Goal: Information Seeking & Learning: Find specific fact

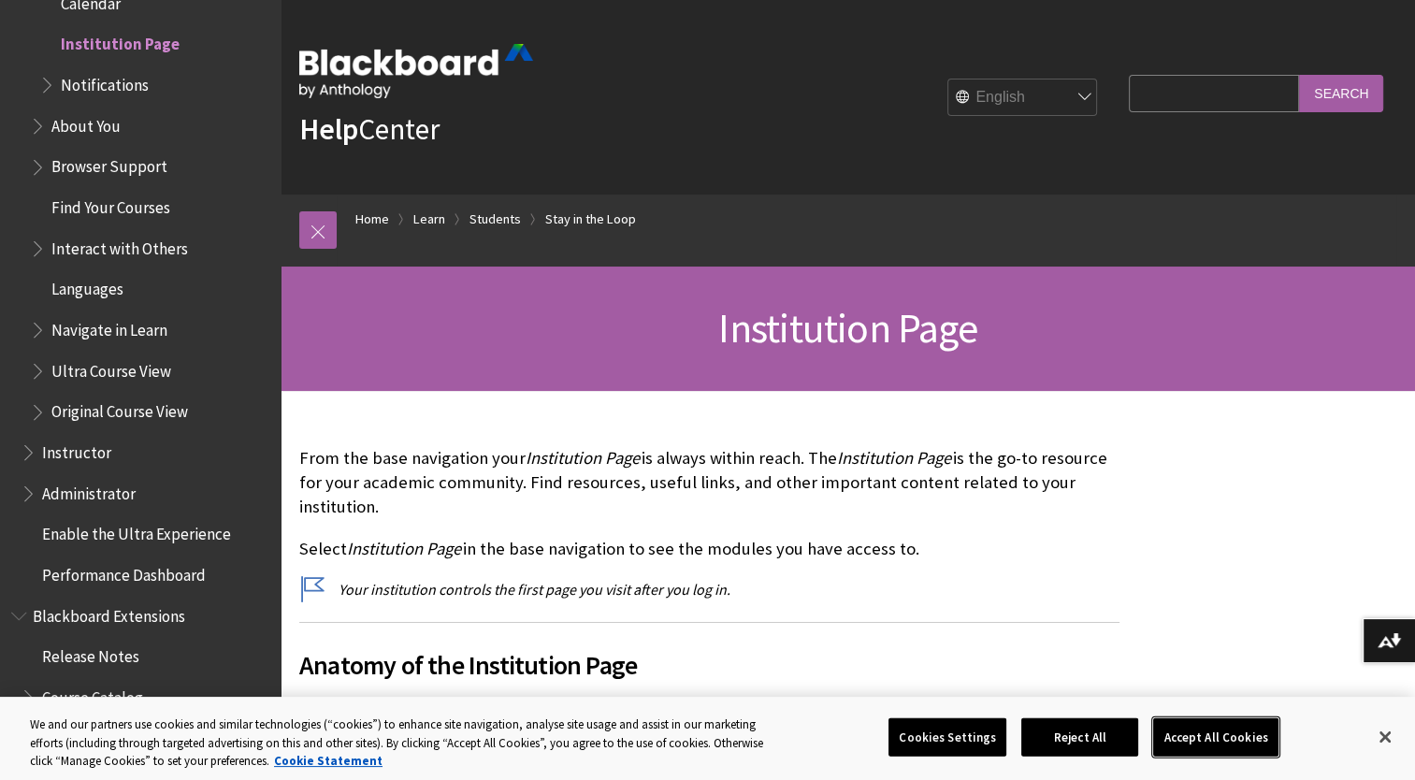
click at [1209, 742] on button "Accept All Cookies" at bounding box center [1215, 736] width 124 height 39
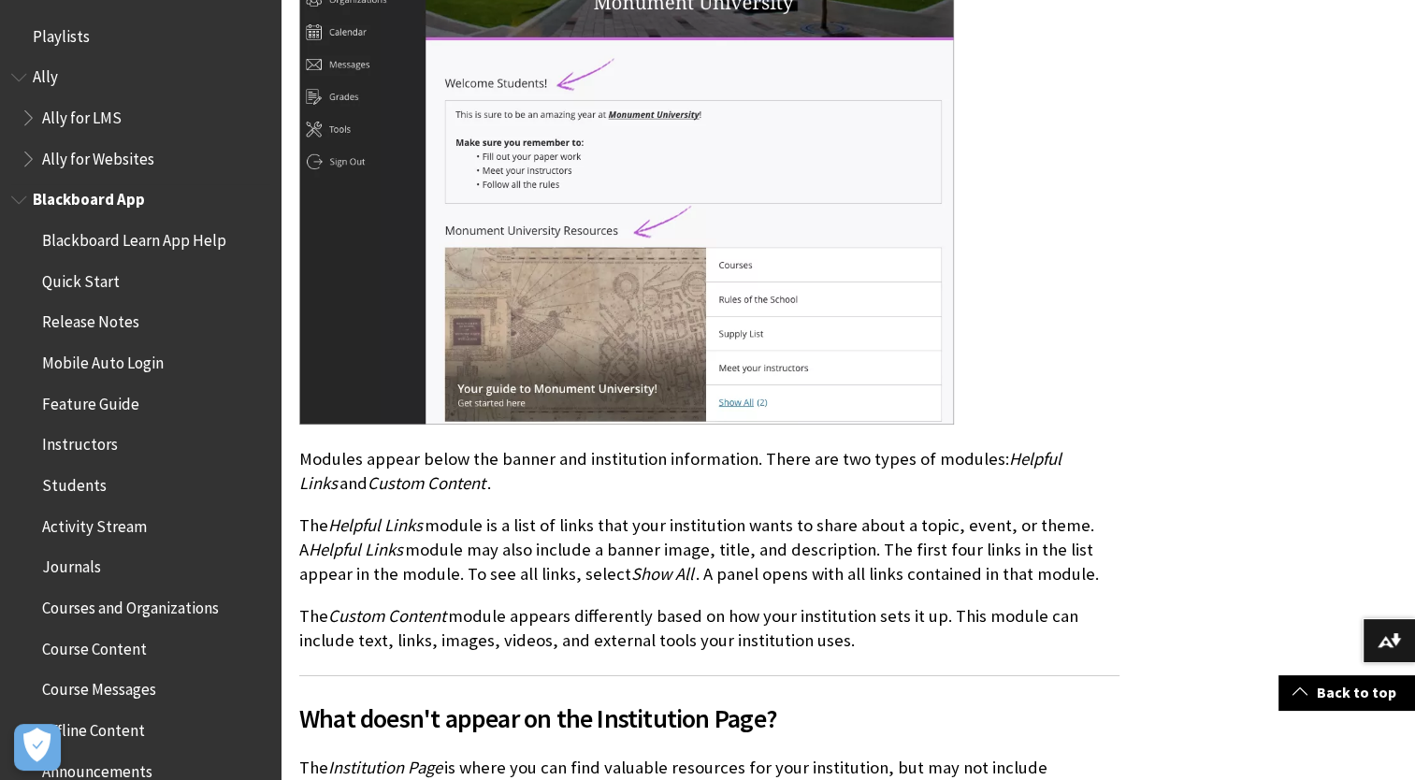
click at [68, 331] on span "Release Notes" at bounding box center [90, 319] width 97 height 25
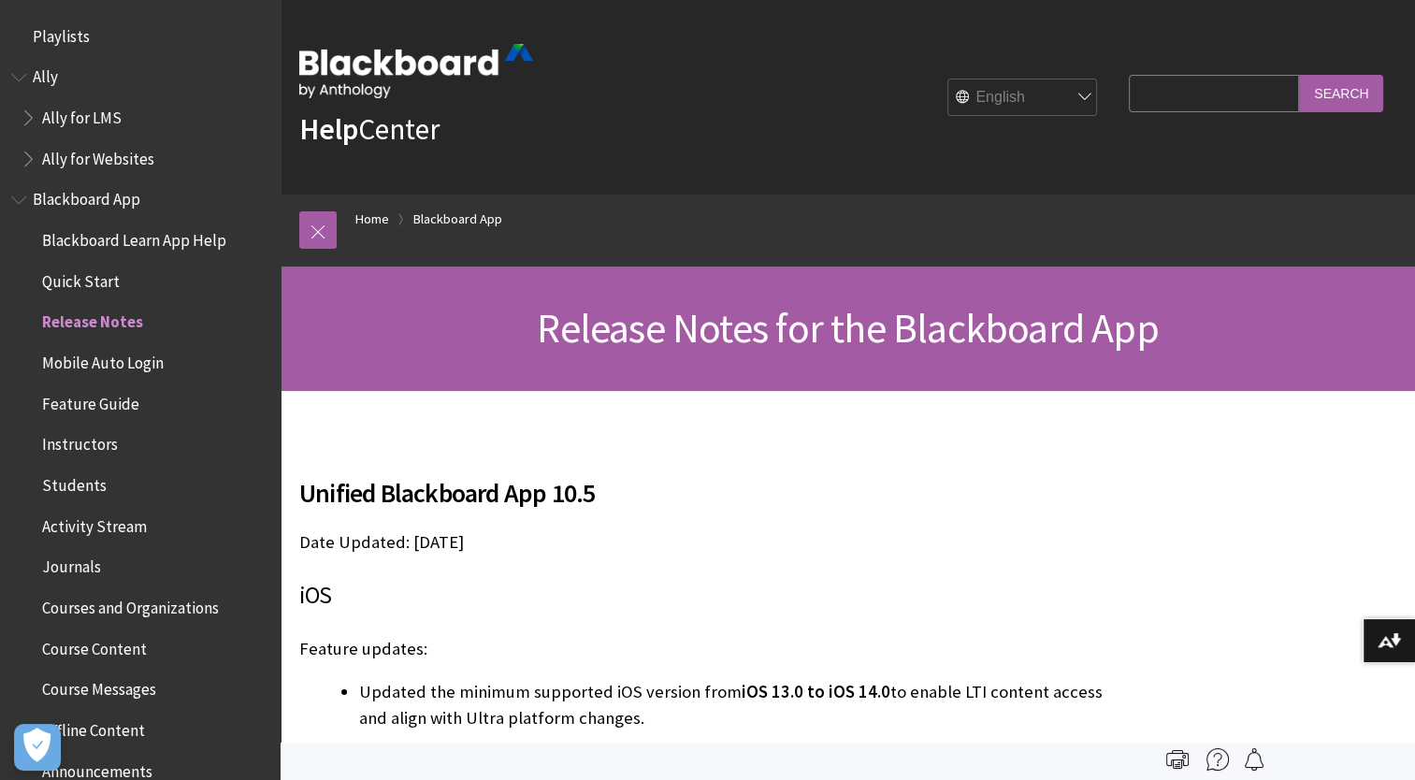
scroll to position [278, 0]
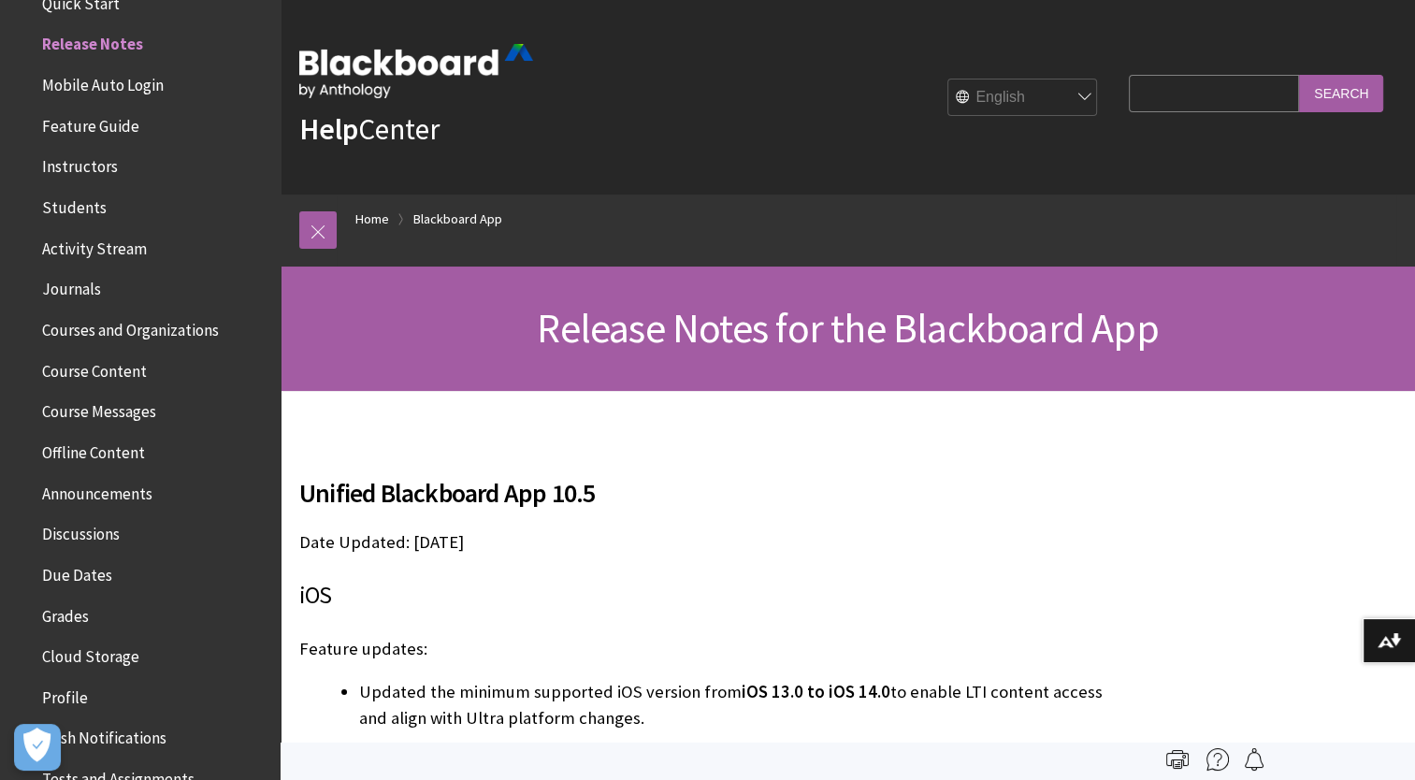
click at [68, 488] on span "Announcements" at bounding box center [97, 490] width 110 height 25
click at [78, 376] on span "Course Content" at bounding box center [94, 367] width 105 height 25
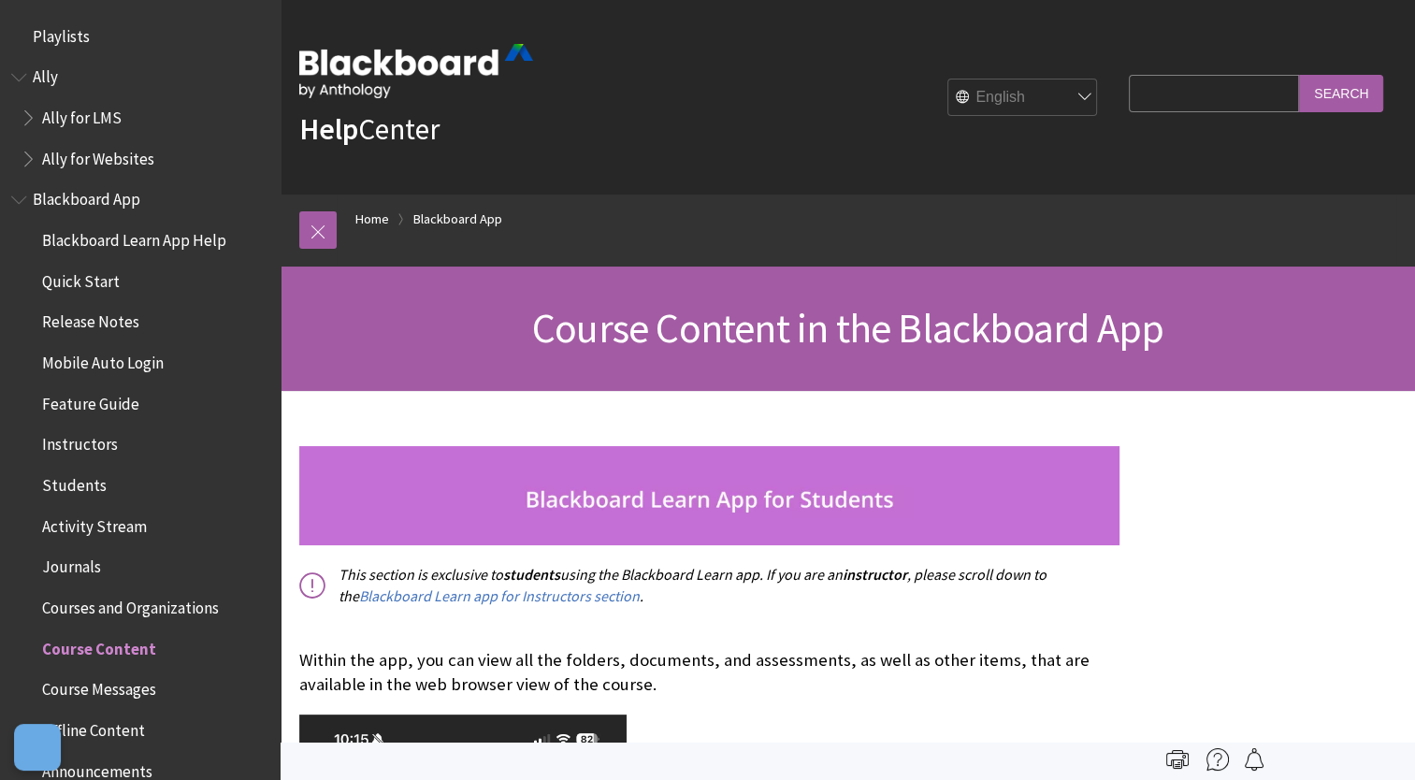
scroll to position [605, 0]
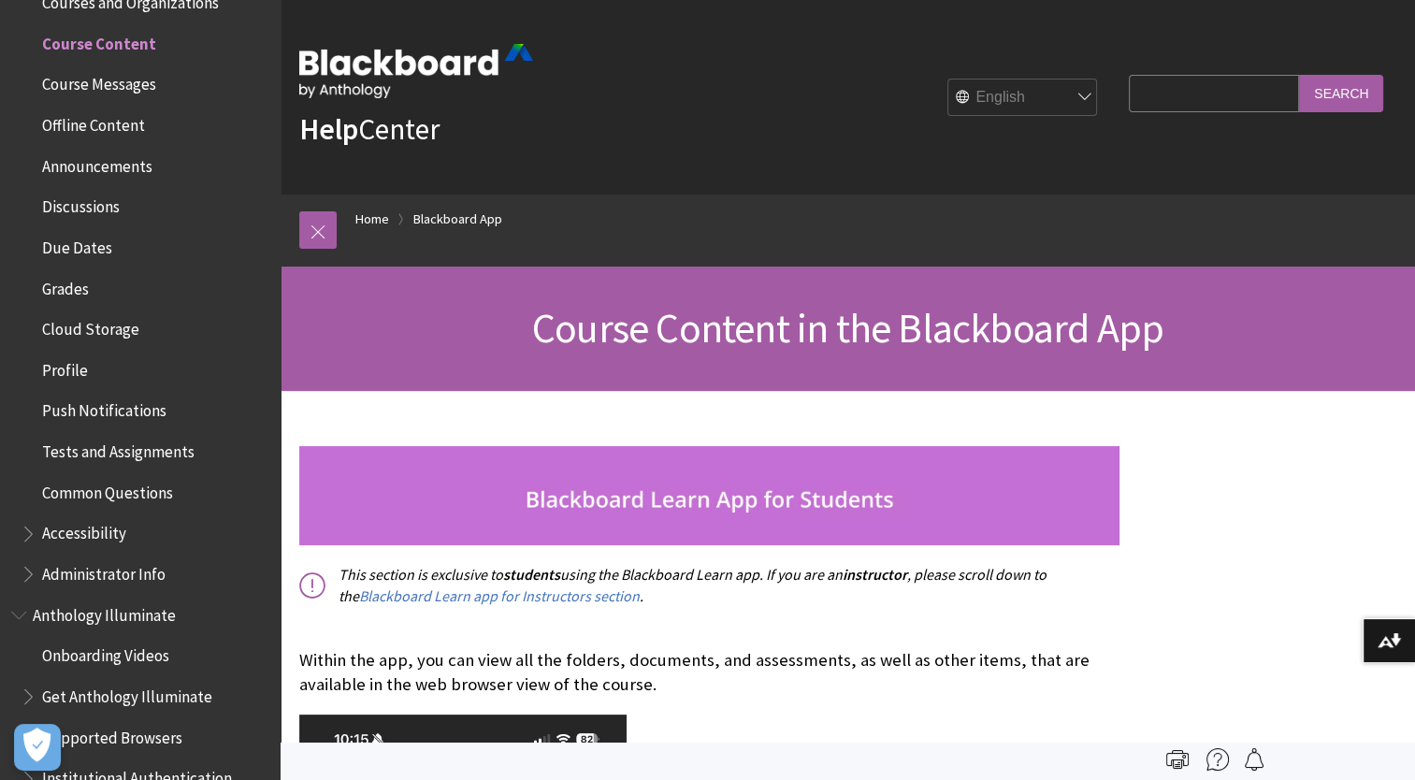
click at [138, 170] on span "Announcements" at bounding box center [97, 163] width 110 height 25
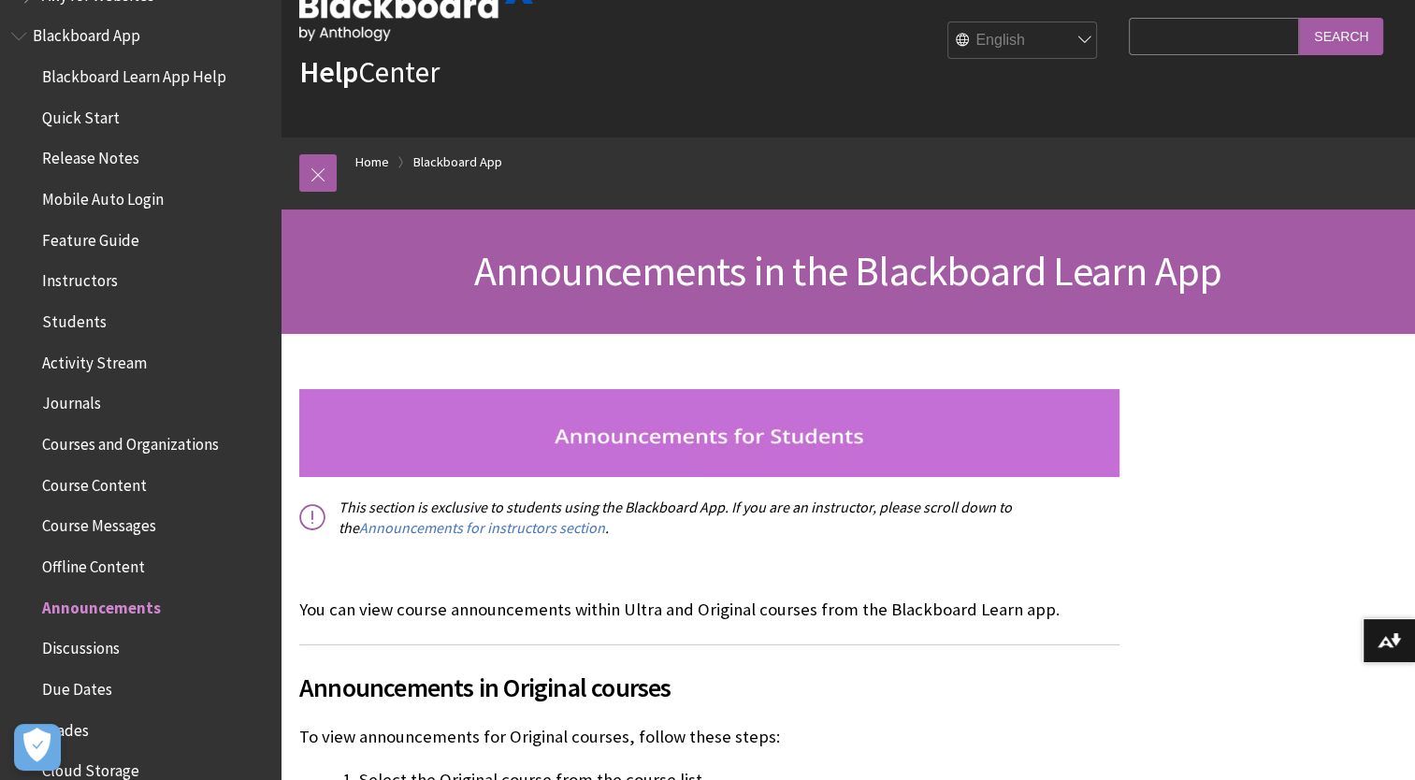
scroll to position [55, 0]
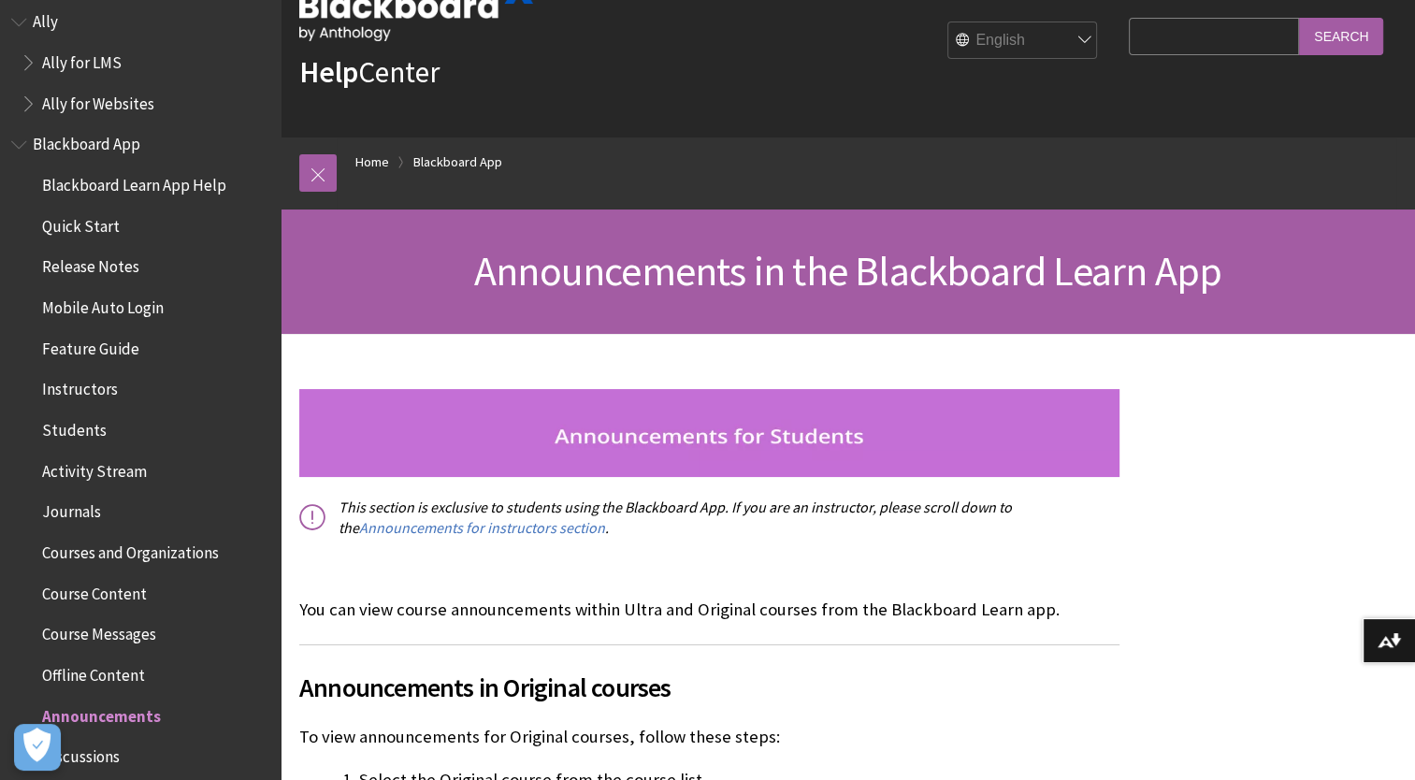
click at [1251, 32] on input "Search Query" at bounding box center [1214, 36] width 170 height 36
type input "timetable"
click at [1369, 39] on input "Search" at bounding box center [1341, 36] width 84 height 36
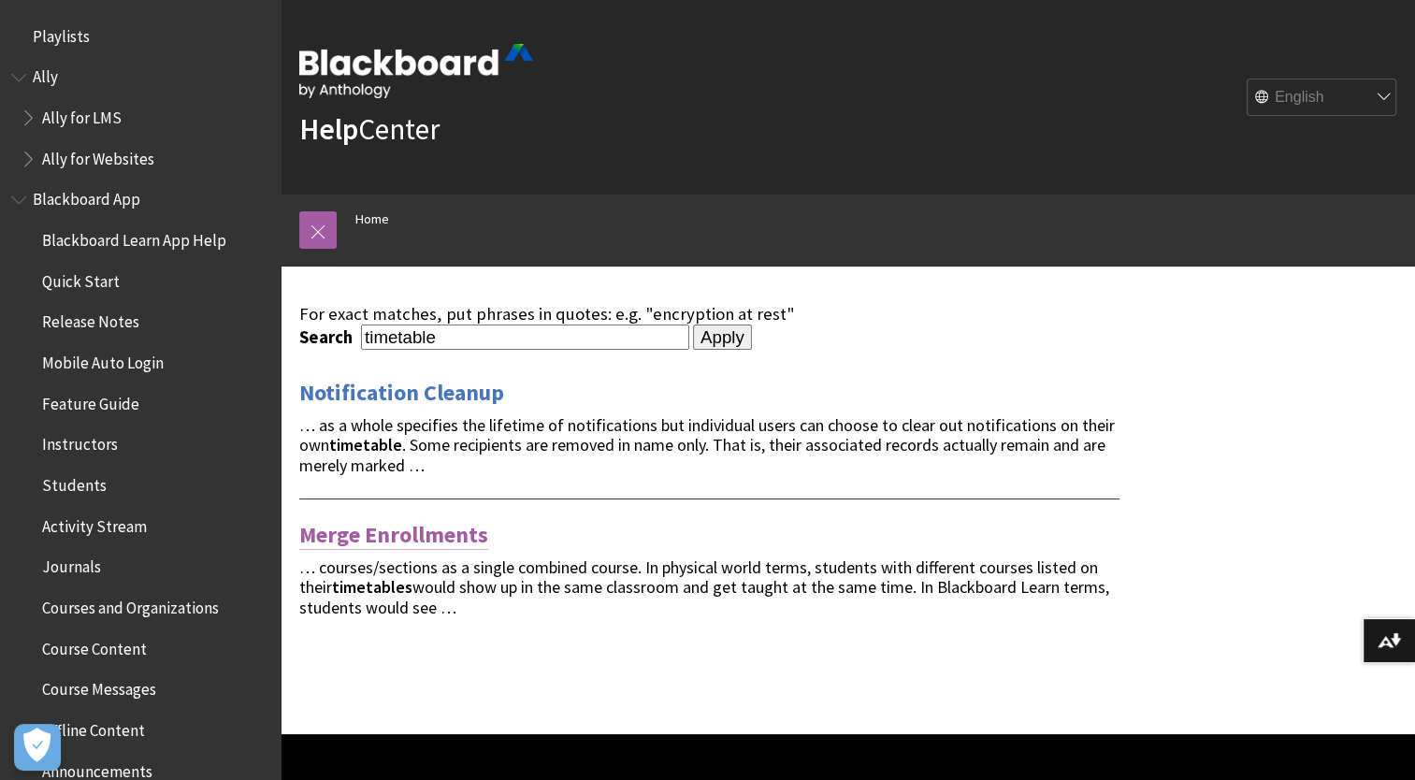
click at [428, 528] on link "Merge Enrollments" at bounding box center [393, 535] width 189 height 30
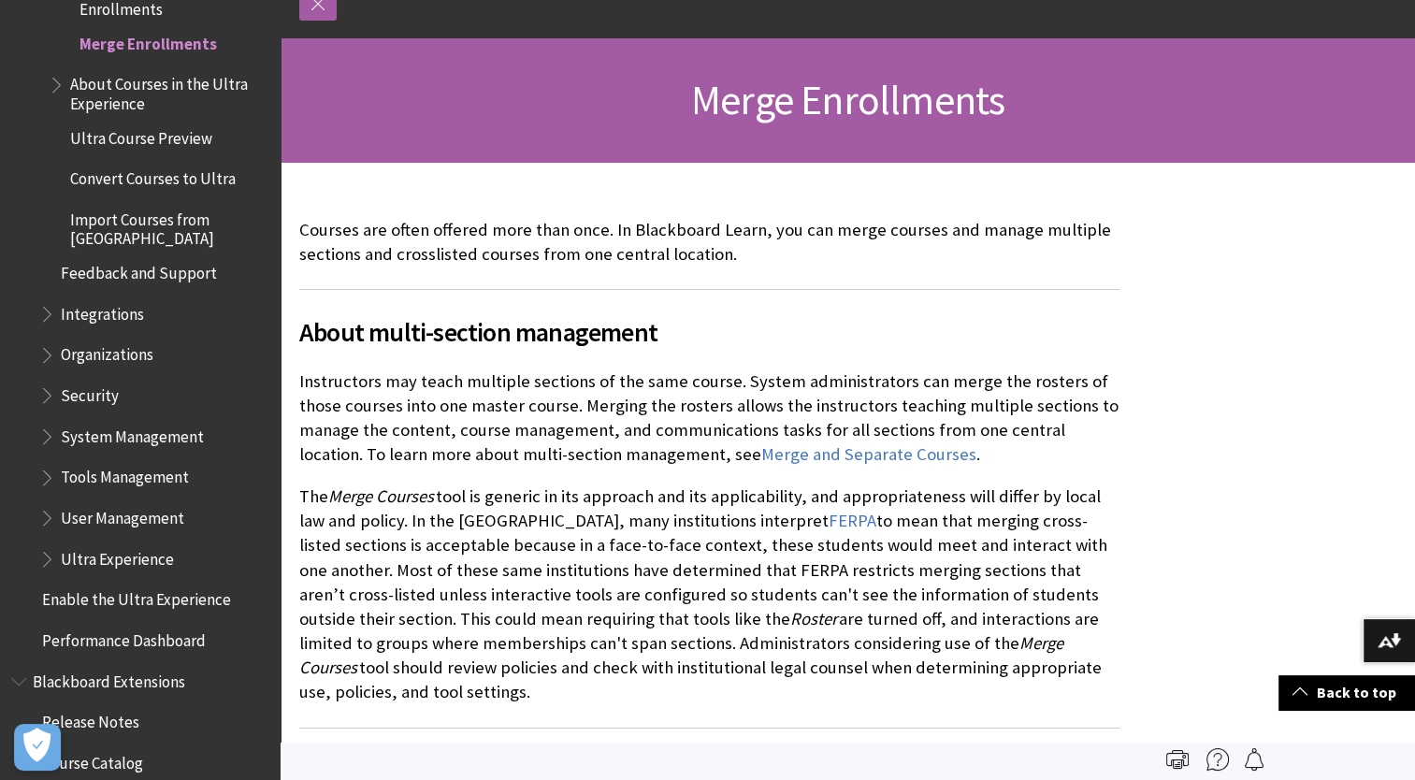
scroll to position [198, 0]
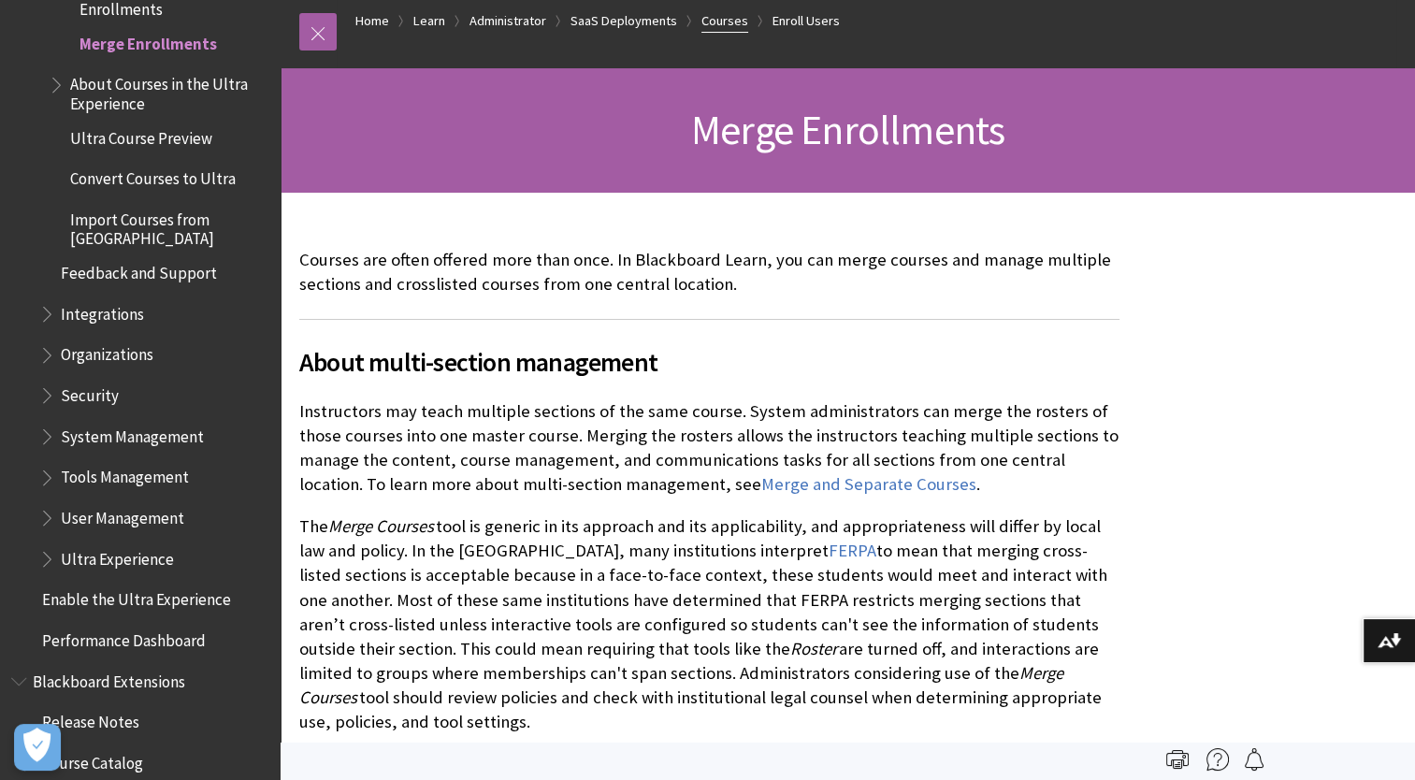
click at [730, 20] on link "Courses" at bounding box center [725, 20] width 47 height 23
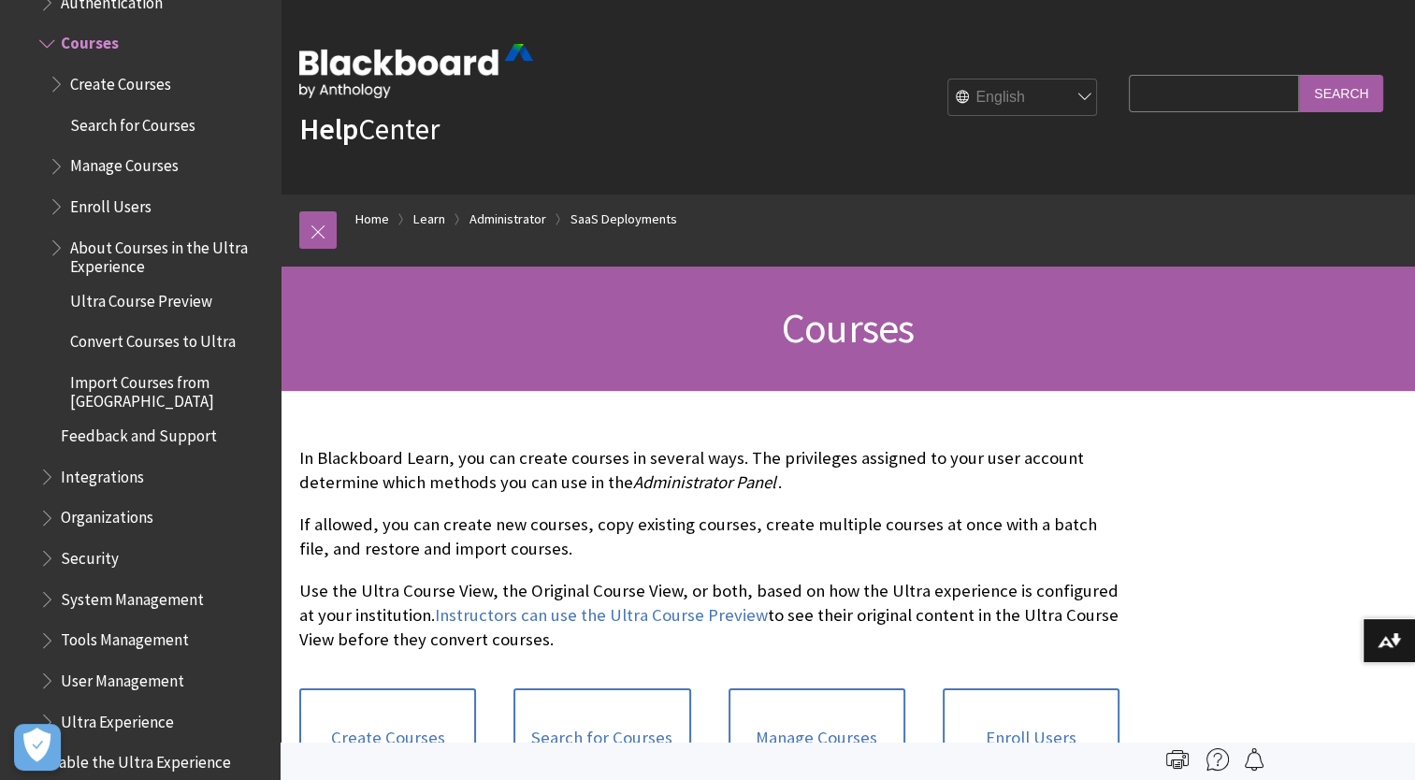
click at [1129, 104] on input "Search Query" at bounding box center [1214, 93] width 170 height 36
type input "time table"
click at [1339, 100] on input "Search" at bounding box center [1341, 93] width 84 height 36
click at [1339, 94] on input "Search" at bounding box center [1341, 93] width 84 height 36
